Goal: Task Accomplishment & Management: Use online tool/utility

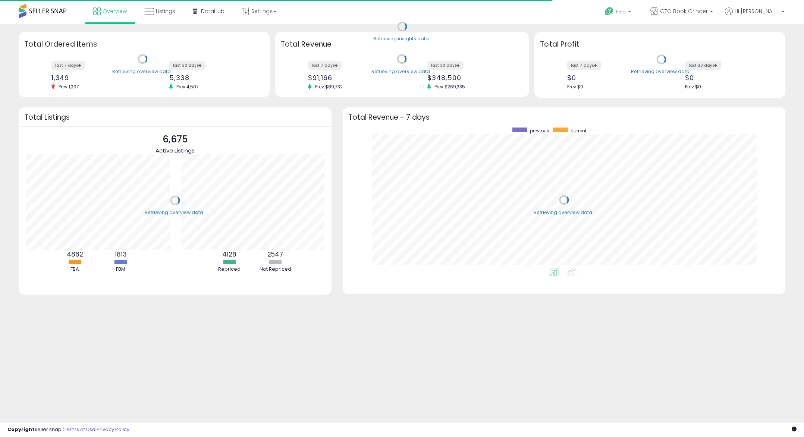
scroll to position [141, 428]
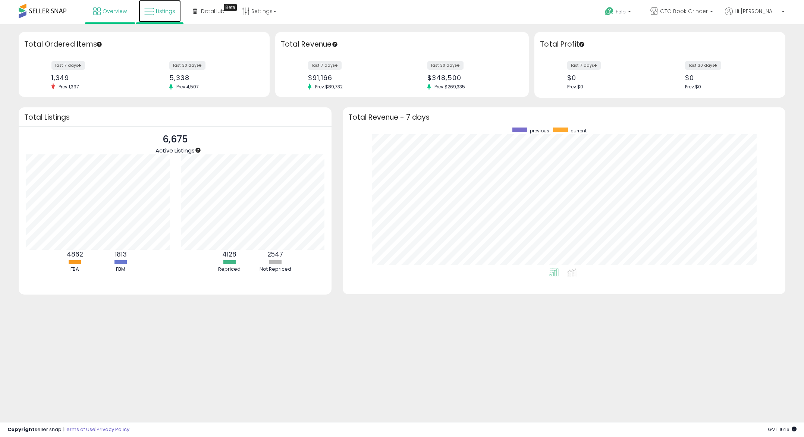
click at [170, 17] on link "Listings" at bounding box center [160, 11] width 42 height 22
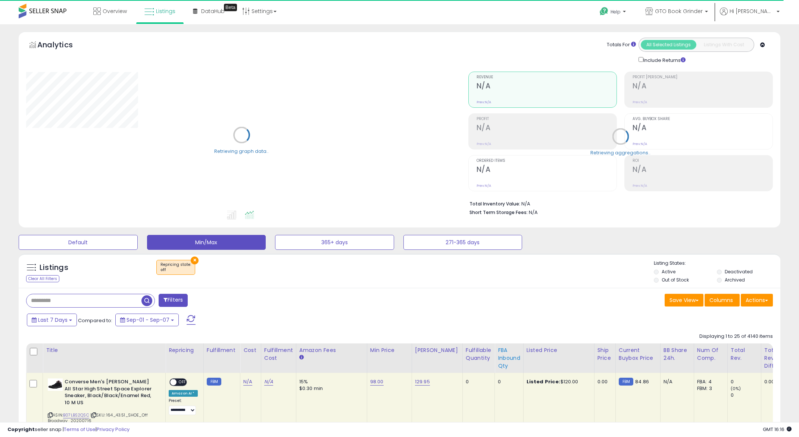
click at [509, 368] on div "FBA inbound Qty" at bounding box center [509, 359] width 22 height 24
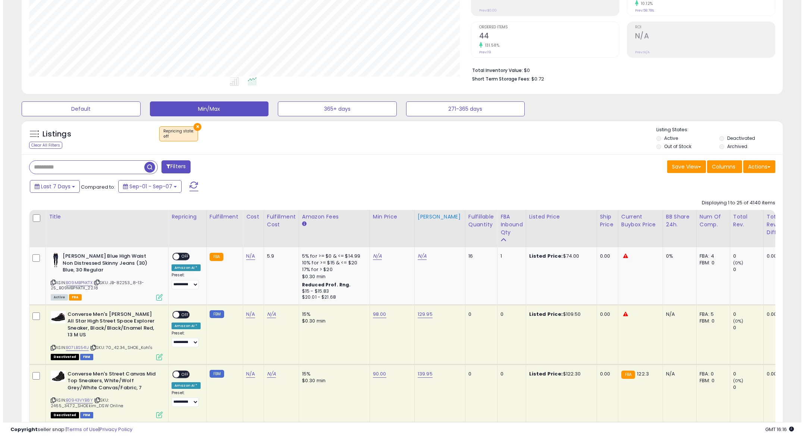
scroll to position [149, 0]
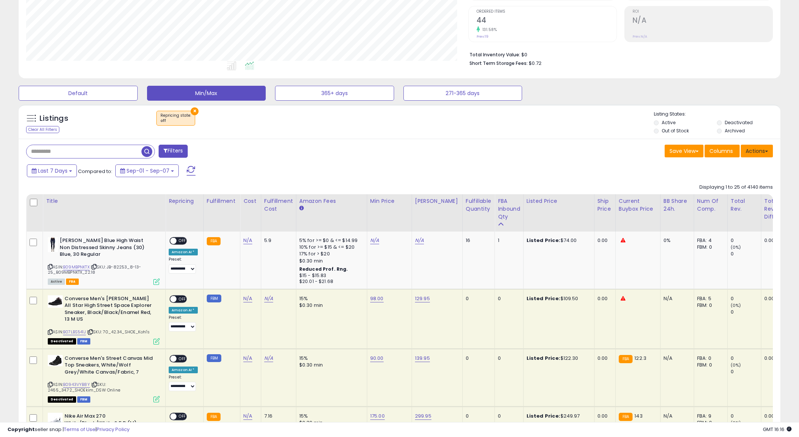
click at [762, 150] on button "Actions" at bounding box center [757, 151] width 32 height 13
click at [725, 183] on link "Export Visible Columns" at bounding box center [726, 186] width 82 height 12
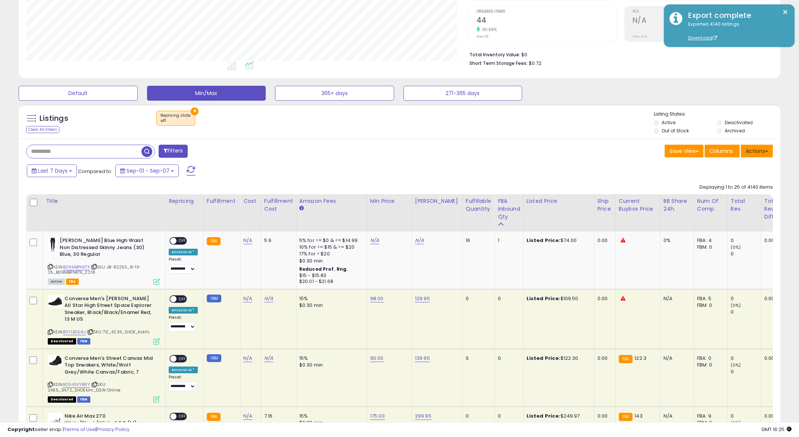
click at [767, 153] on button "Actions" at bounding box center [757, 151] width 32 height 13
click at [726, 166] on link "Import" at bounding box center [726, 167] width 82 height 12
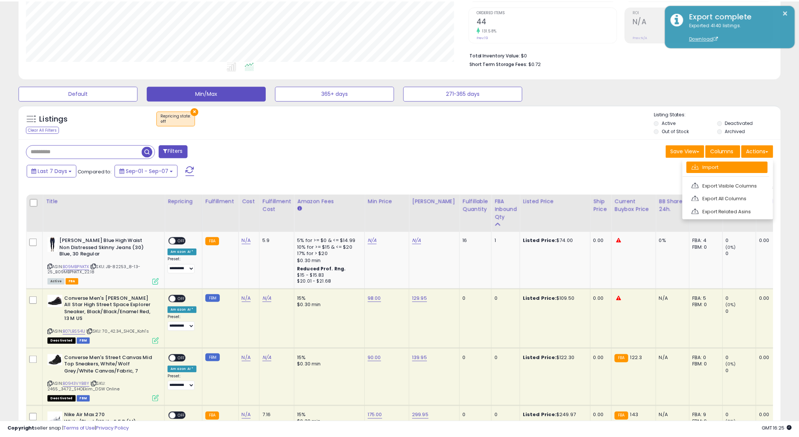
scroll to position [153, 445]
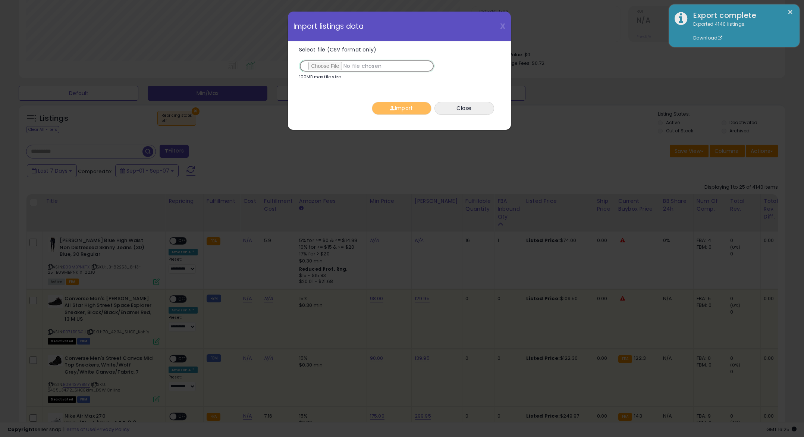
click at [322, 67] on input "Select file (CSV format only)" at bounding box center [366, 66] width 135 height 13
type input "**********"
click at [409, 102] on button "Import" at bounding box center [402, 108] width 60 height 13
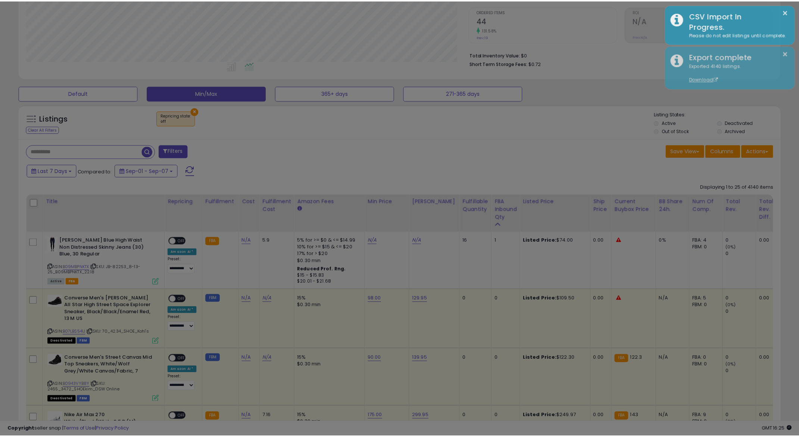
scroll to position [372958, 372669]
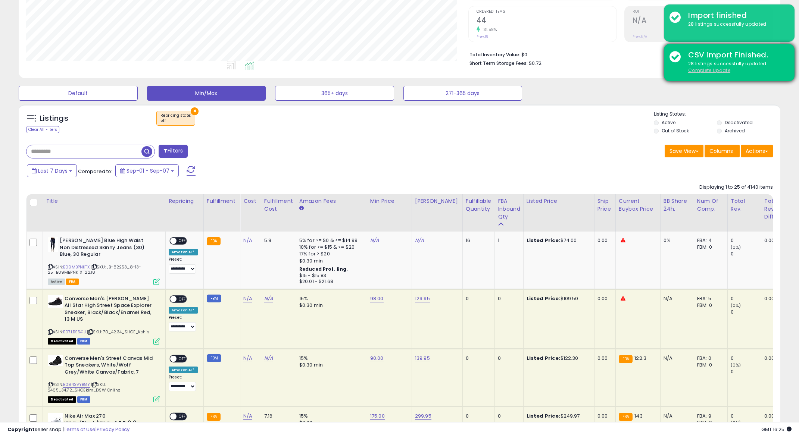
click at [707, 70] on u "Complete Update" at bounding box center [709, 70] width 42 height 6
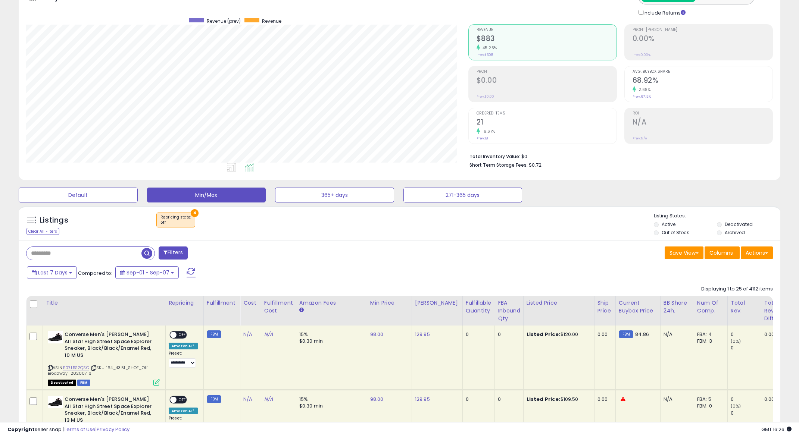
scroll to position [201, 0]
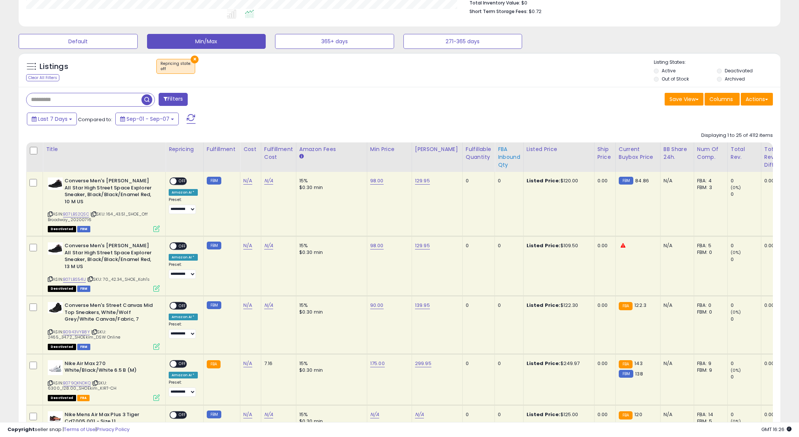
click at [498, 162] on div "FBA inbound Qty" at bounding box center [509, 158] width 22 height 24
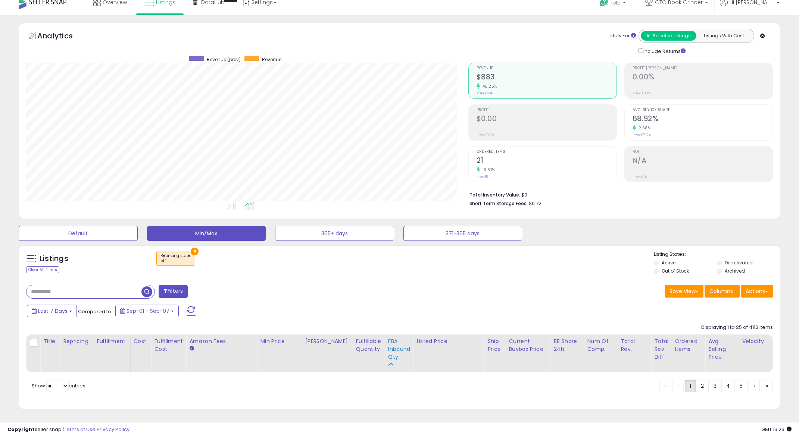
scroll to position [15, 0]
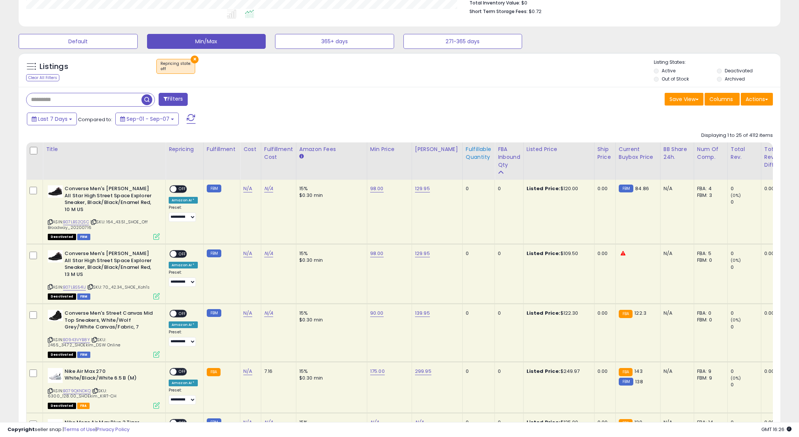
click at [466, 155] on div "Fulfillable Quantity" at bounding box center [479, 154] width 26 height 16
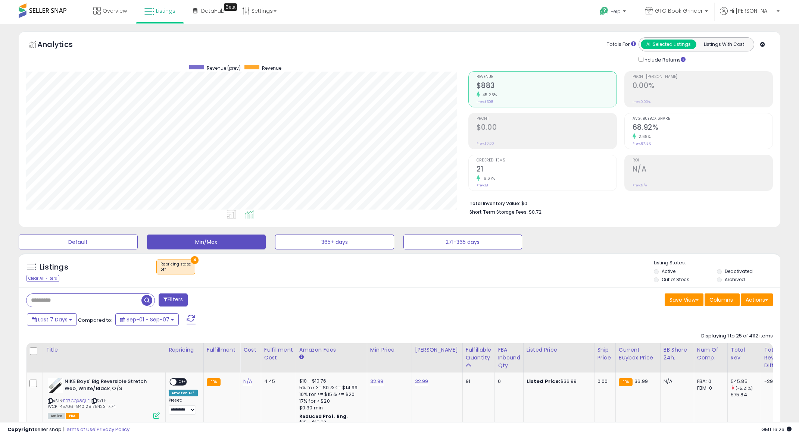
scroll to position [0, 0]
